Goal: Information Seeking & Learning: Learn about a topic

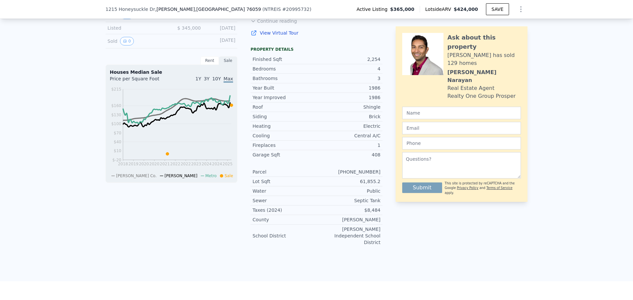
scroll to position [97, 0]
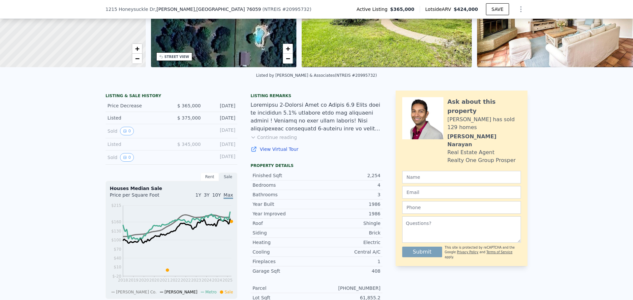
click at [222, 148] on div "[DATE]" at bounding box center [220, 144] width 29 height 7
click at [122, 160] on button "0" at bounding box center [127, 157] width 14 height 9
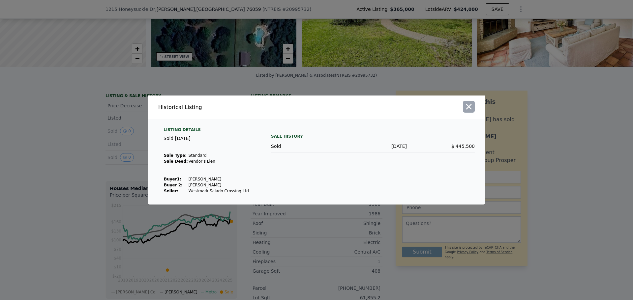
click at [470, 106] on icon "button" at bounding box center [468, 106] width 9 height 9
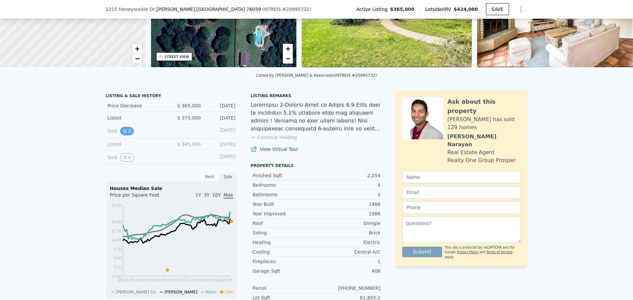
click at [126, 134] on button "0" at bounding box center [127, 131] width 14 height 9
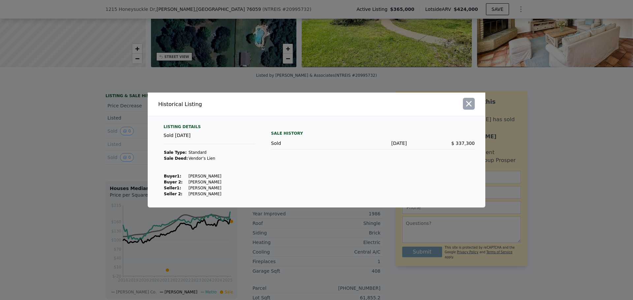
click at [468, 103] on icon "button" at bounding box center [468, 103] width 9 height 9
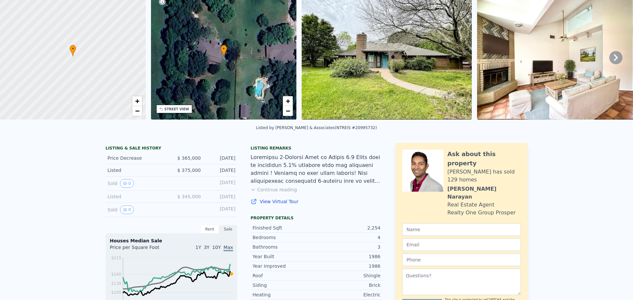
scroll to position [0, 0]
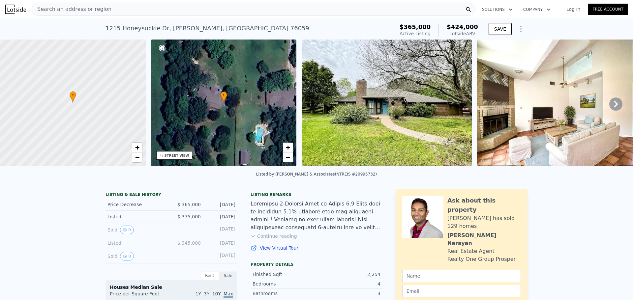
click at [133, 7] on div "Search an address or region" at bounding box center [254, 9] width 444 height 13
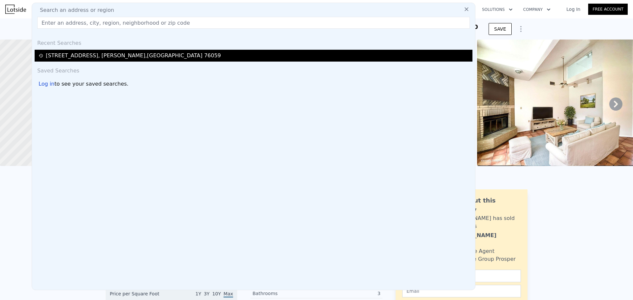
click at [113, 51] on div "[STREET_ADDRESS][PERSON_NAME]" at bounding box center [254, 56] width 438 height 12
click at [115, 58] on div "[STREET_ADDRESS][PERSON_NAME]" at bounding box center [133, 56] width 175 height 8
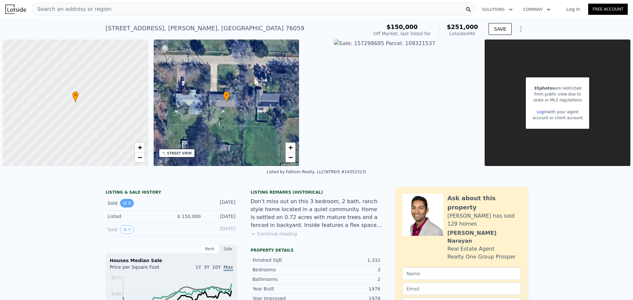
click at [124, 204] on icon "View historical data" at bounding box center [125, 203] width 4 height 4
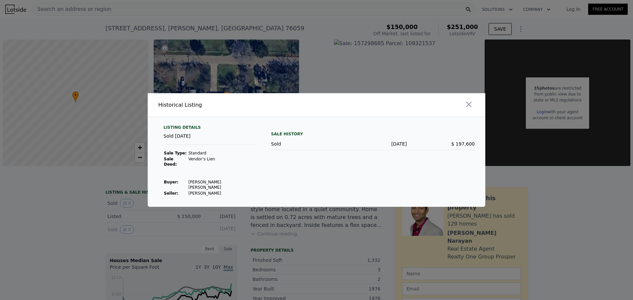
click at [468, 109] on icon "button" at bounding box center [468, 104] width 9 height 9
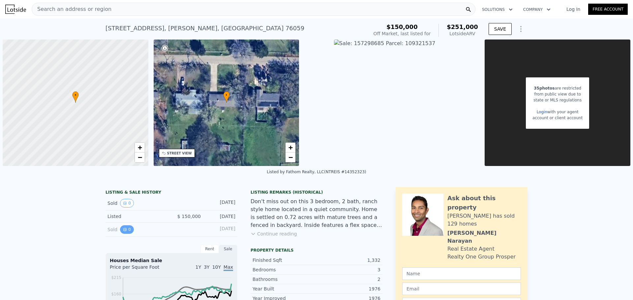
click at [122, 227] on button "0" at bounding box center [127, 229] width 14 height 9
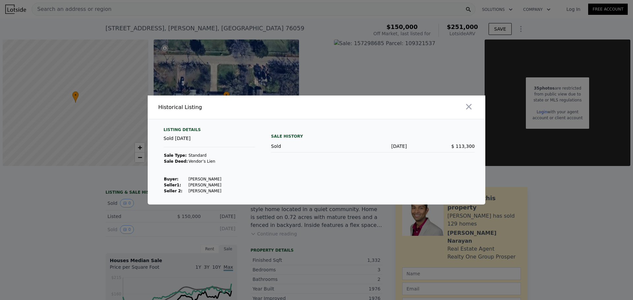
click at [470, 109] on icon "button" at bounding box center [468, 106] width 9 height 9
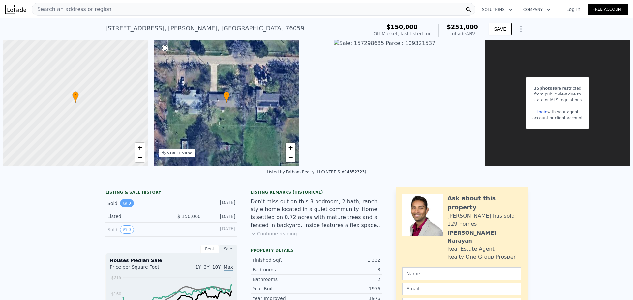
click at [125, 203] on button "0" at bounding box center [127, 203] width 14 height 9
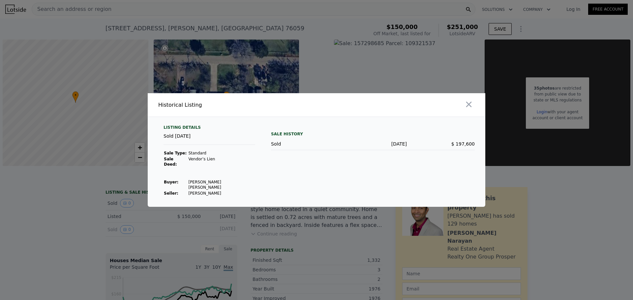
click at [469, 107] on icon "button" at bounding box center [469, 105] width 6 height 6
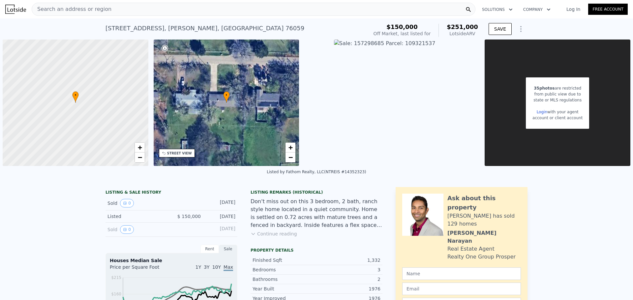
click at [273, 232] on button "Continue reading" at bounding box center [274, 234] width 46 height 7
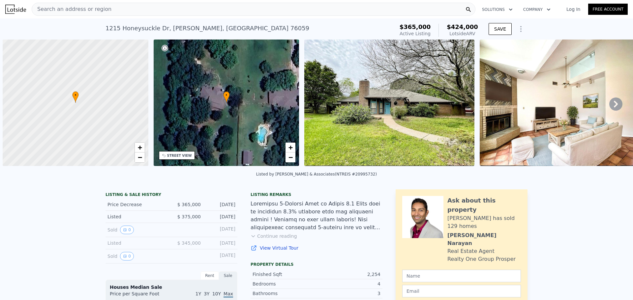
scroll to position [0, 3]
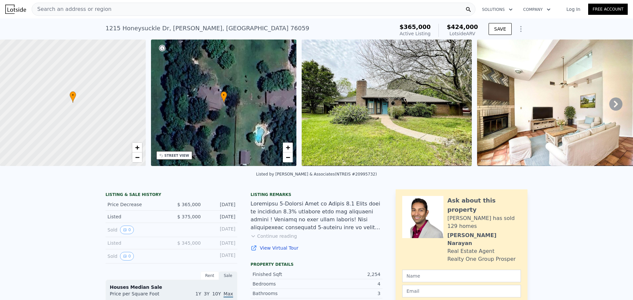
click at [106, 12] on div "Search an address or region" at bounding box center [254, 9] width 444 height 13
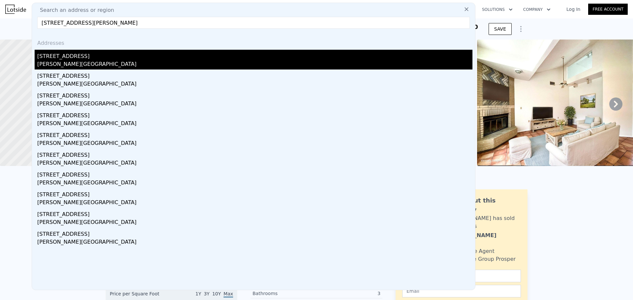
type input "411 e oakdale st keene tx"
click at [45, 55] on div "[STREET_ADDRESS]" at bounding box center [254, 55] width 435 height 11
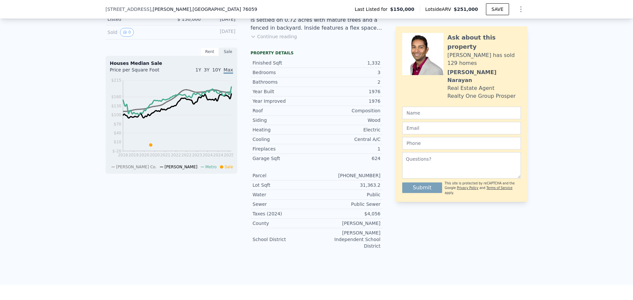
scroll to position [195, 0]
